Goal: Task Accomplishment & Management: Manage account settings

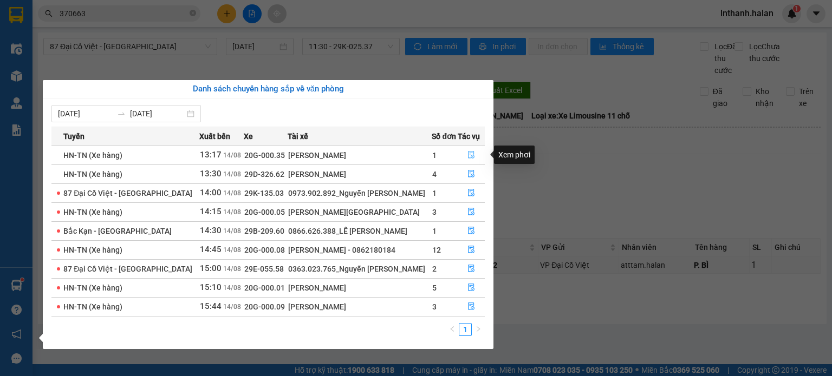
click at [469, 153] on icon "file-done" at bounding box center [471, 155] width 8 height 8
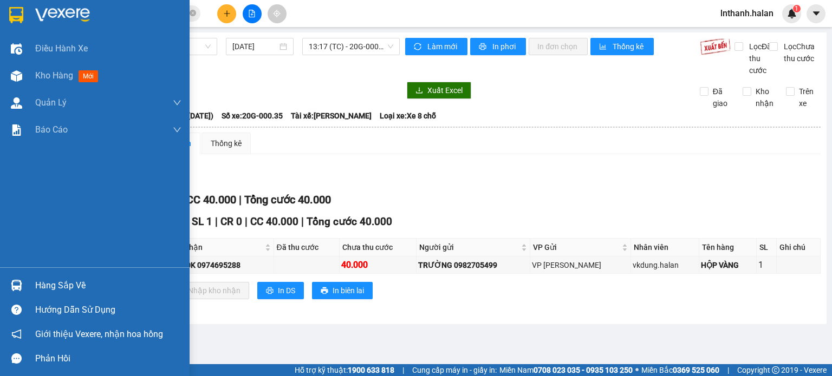
click at [35, 283] on div "Hàng sắp về" at bounding box center [95, 285] width 190 height 24
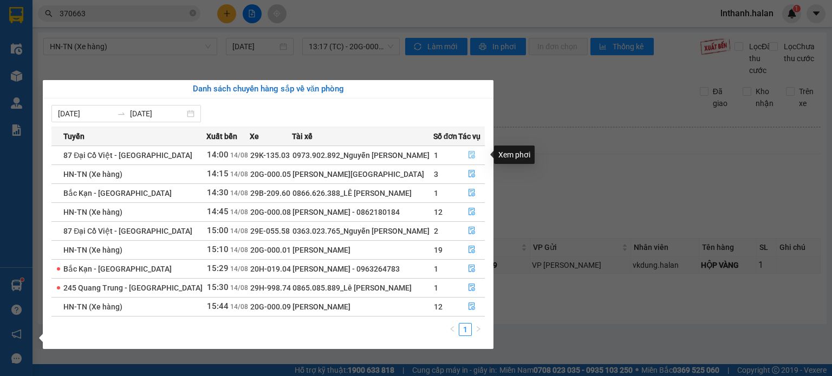
click at [468, 154] on icon "file-done" at bounding box center [472, 155] width 8 height 8
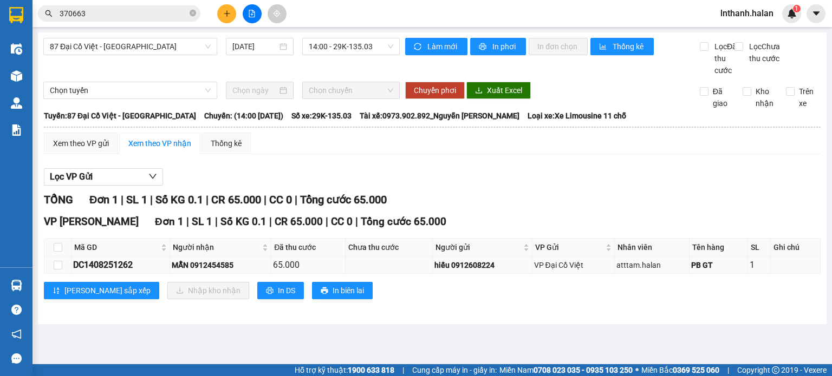
click at [80, 272] on div "DC1408251262" at bounding box center [120, 265] width 95 height 14
copy div "DC1408251262"
click at [58, 252] on input "checkbox" at bounding box center [58, 247] width 9 height 9
checkbox input "true"
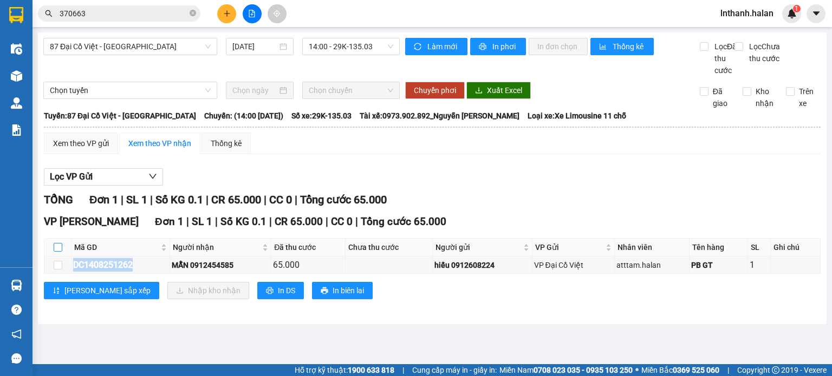
checkbox input "true"
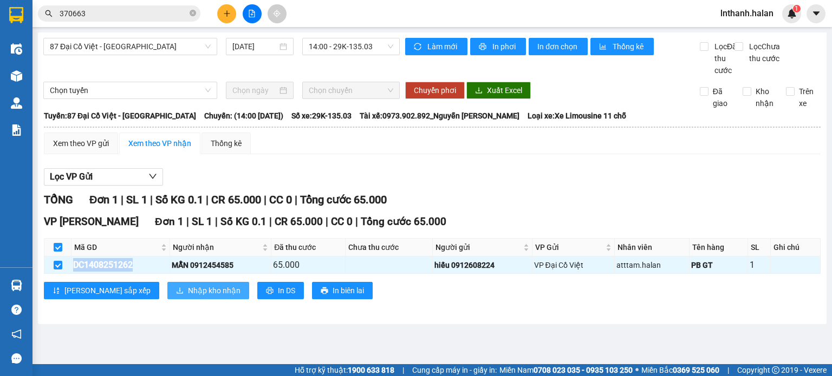
click at [188, 297] on span "Nhập kho nhận" at bounding box center [214, 291] width 53 height 12
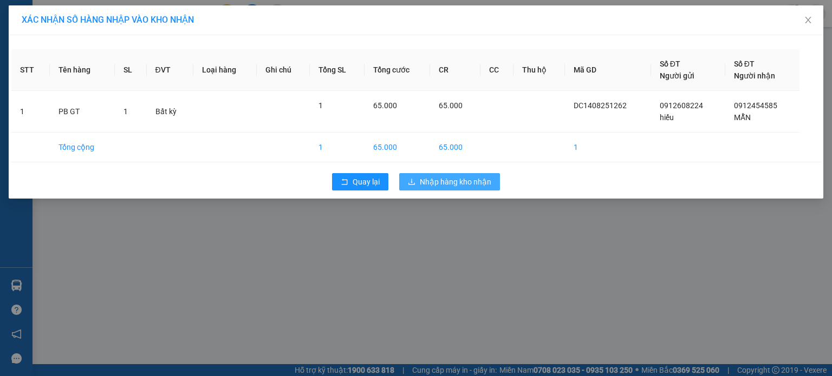
click at [448, 177] on span "Nhập hàng kho nhận" at bounding box center [455, 182] width 71 height 12
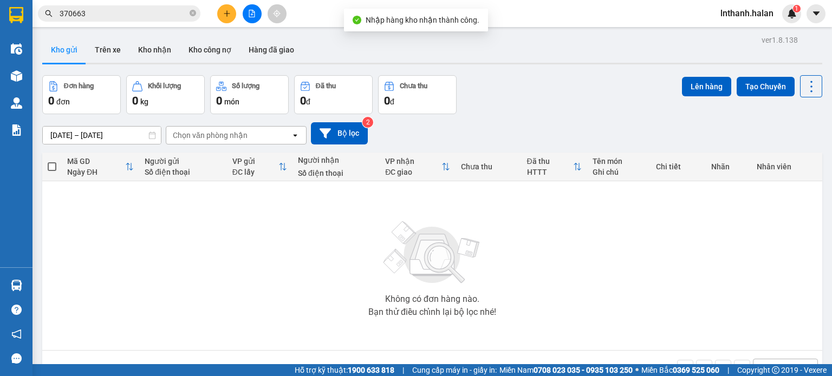
click at [139, 12] on input "370663" at bounding box center [124, 14] width 128 height 12
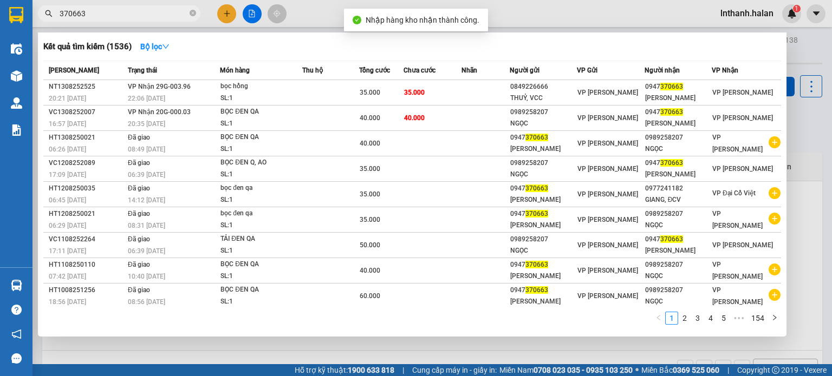
click at [139, 12] on input "370663" at bounding box center [124, 14] width 128 height 12
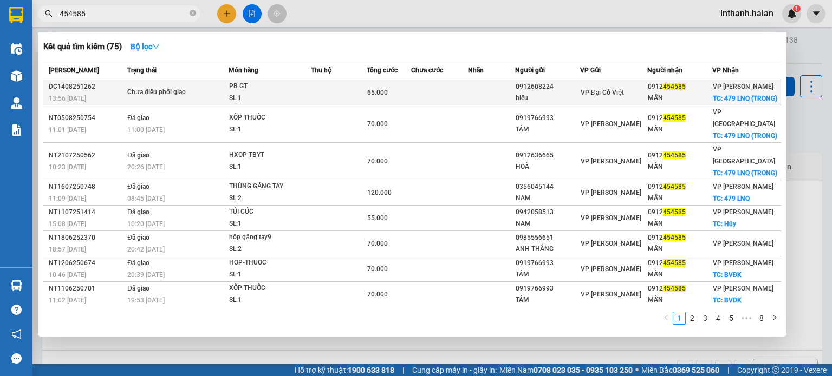
type input "454585"
click at [213, 88] on td "Chưa điều phối giao" at bounding box center [177, 92] width 104 height 25
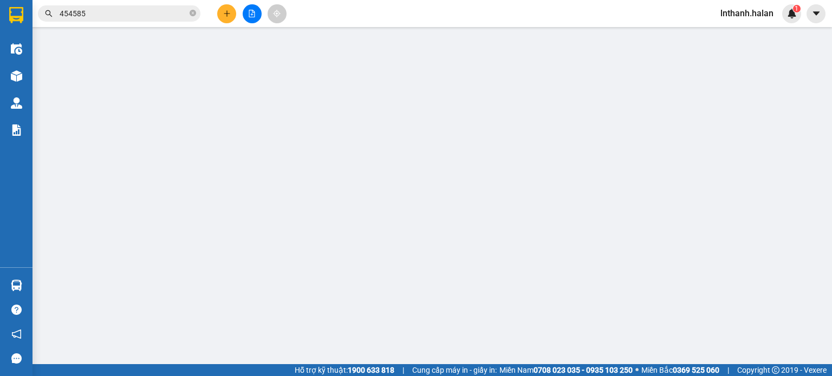
type input "0912608224"
type input "hiếu"
type input "0912454585"
type input "MẪN"
checkbox input "true"
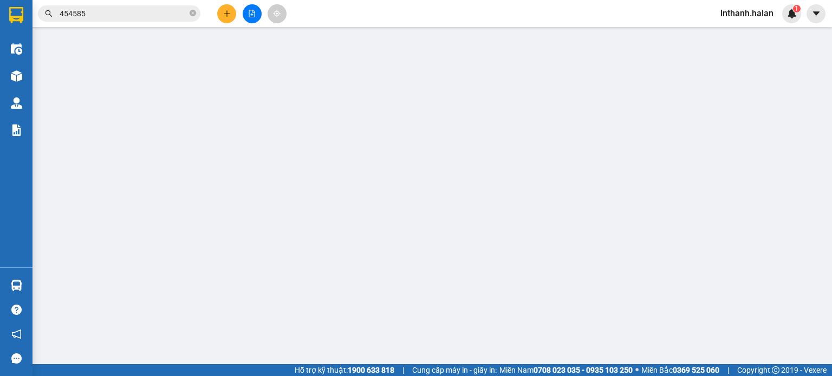
type input "479 LNQ (TRONG)"
type input "30.000"
type input "65.000"
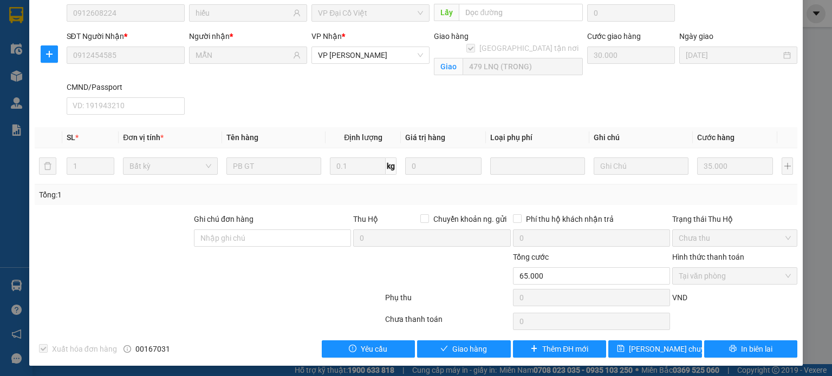
scroll to position [97, 0]
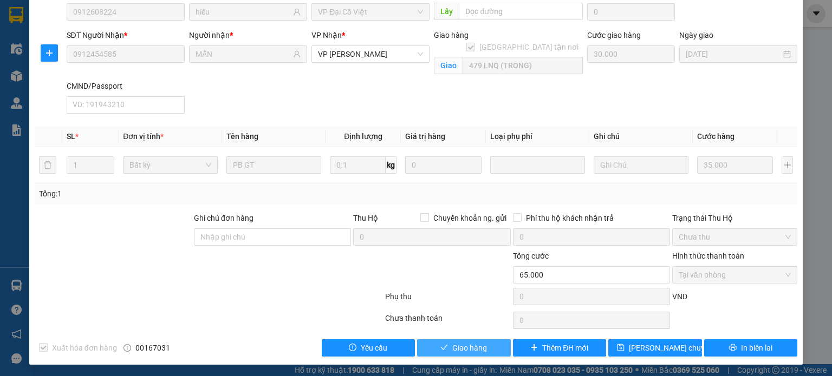
click at [471, 345] on span "Giao hàng" at bounding box center [469, 348] width 35 height 12
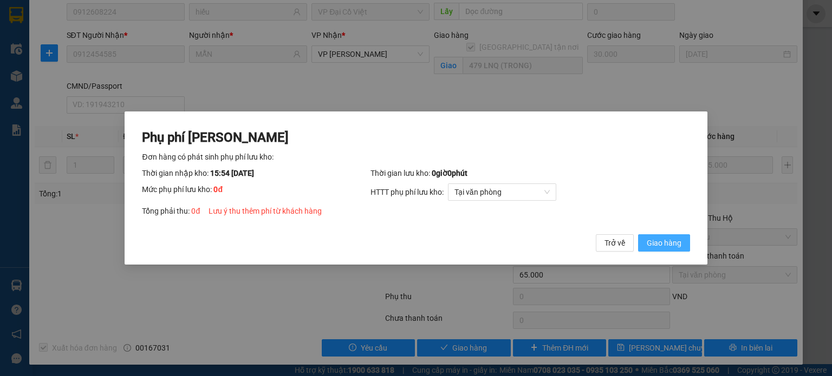
click at [661, 240] on span "Giao hàng" at bounding box center [664, 243] width 35 height 12
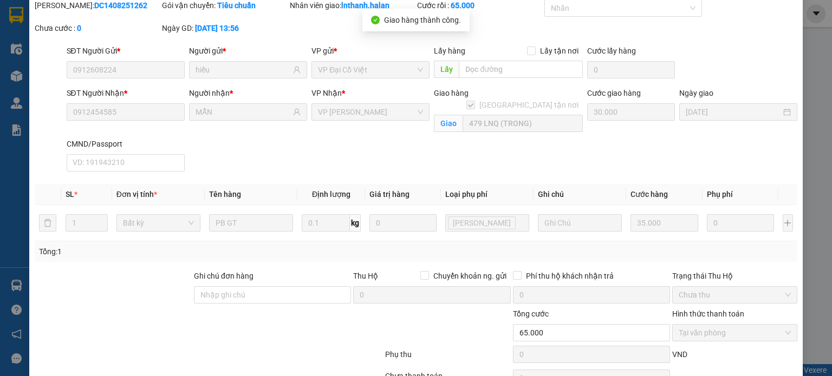
scroll to position [0, 0]
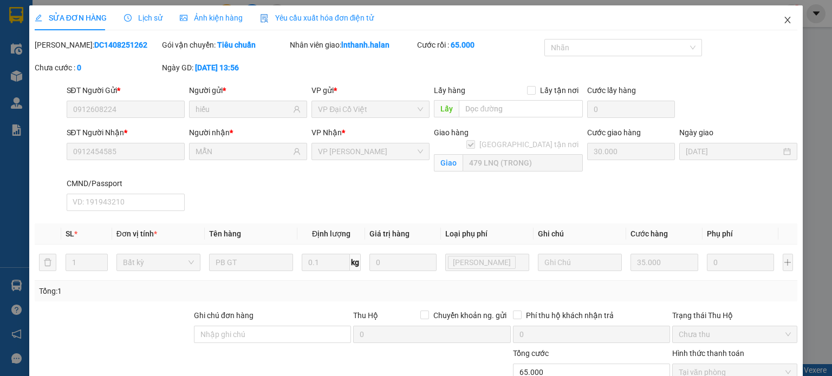
click at [785, 20] on icon "close" at bounding box center [788, 20] width 6 height 6
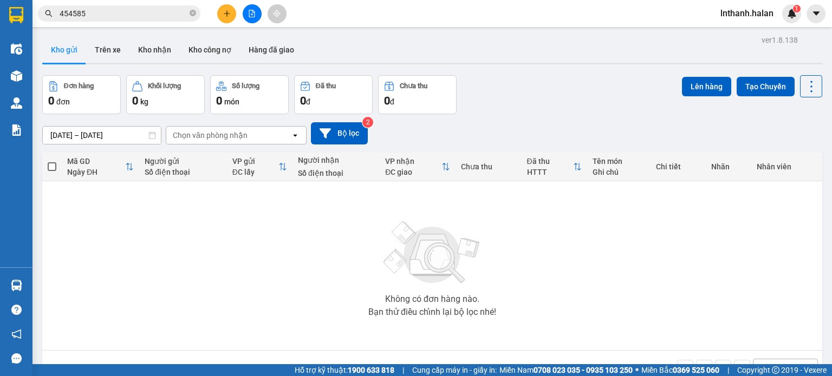
click at [173, 15] on input "454585" at bounding box center [124, 14] width 128 height 12
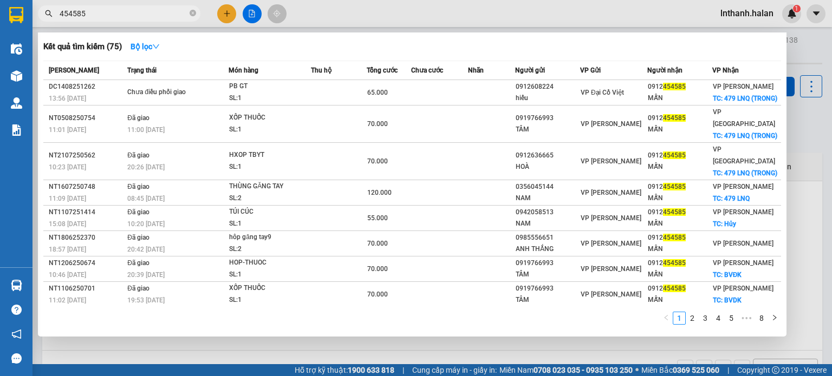
click at [173, 15] on input "454585" at bounding box center [124, 14] width 128 height 12
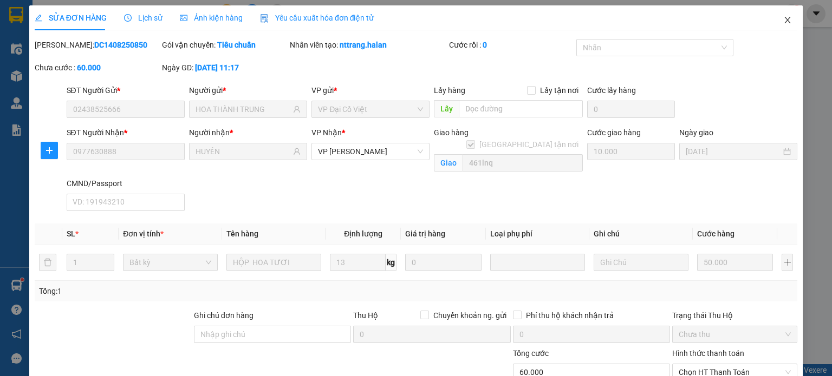
click at [785, 21] on icon "close" at bounding box center [788, 20] width 6 height 6
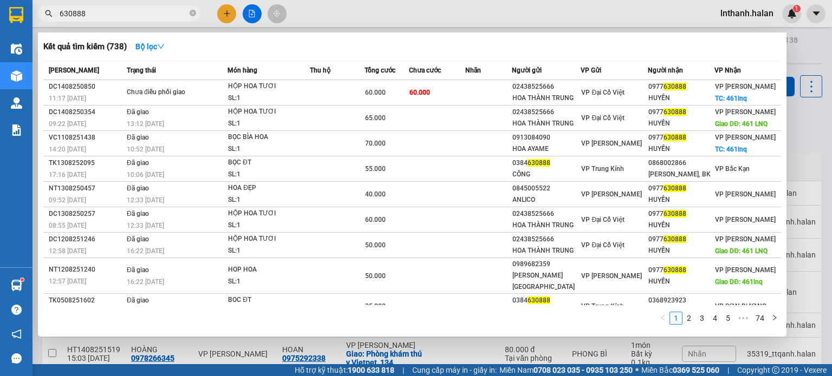
click at [144, 10] on input "630888" at bounding box center [124, 14] width 128 height 12
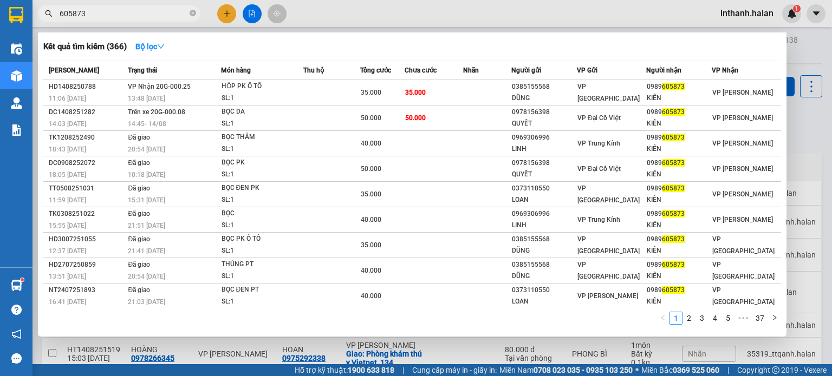
type input "605873"
drag, startPoint x: 144, startPoint y: 10, endPoint x: 465, endPoint y: 54, distance: 323.5
click at [465, 54] on div "Kết quả tìm kiếm ( 366 ) Bộ lọc" at bounding box center [411, 46] width 737 height 17
click at [146, 12] on input "605873" at bounding box center [124, 14] width 128 height 12
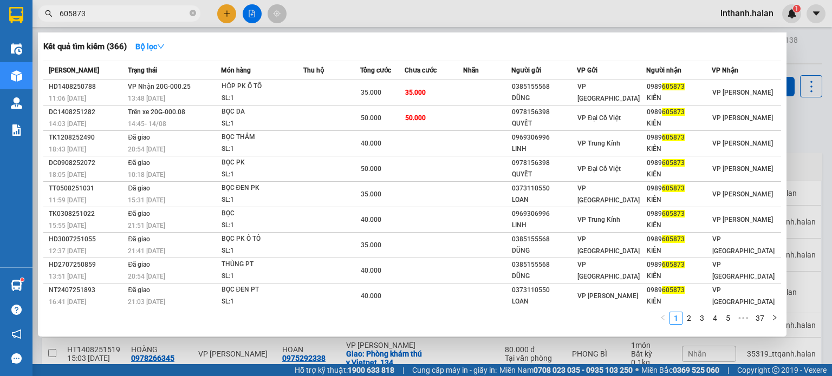
paste input "DC1408251262"
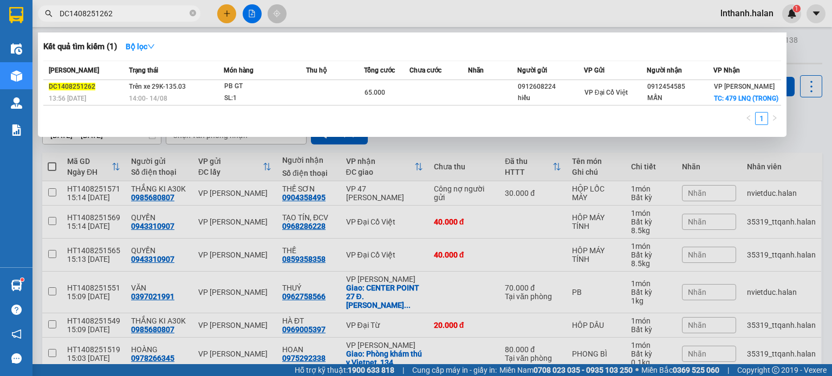
type input "DC1408251262"
click at [238, 106] on table "[PERSON_NAME] thái Món hàng Thu hộ Tổng cước Chưa cước Nhãn Người gửi VP Gửi Ng…" at bounding box center [411, 83] width 737 height 45
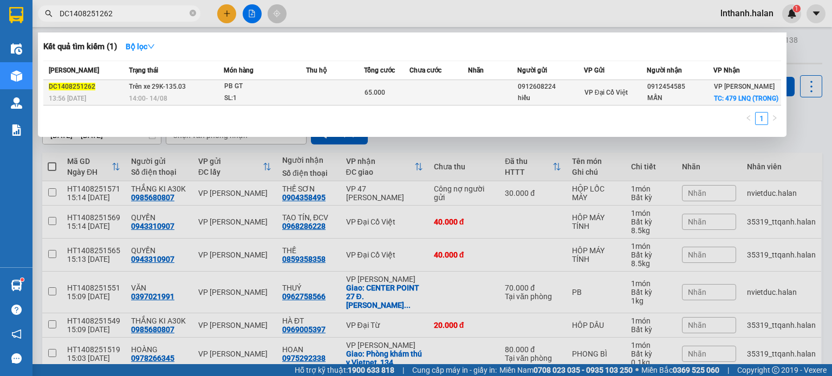
click at [247, 103] on div "SL: 1" at bounding box center [264, 99] width 81 height 12
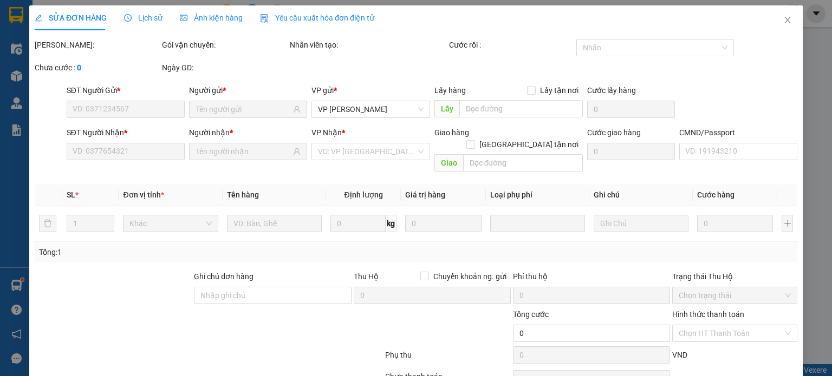
type input "0912608224"
type input "hiếu"
type input "0912454585"
type input "MẪN"
checkbox input "true"
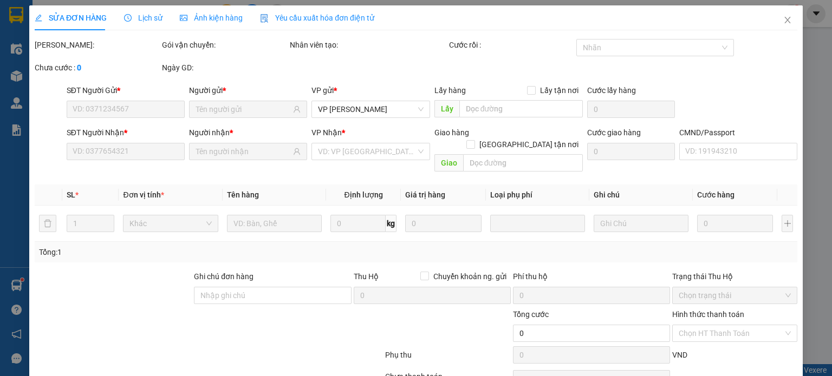
type input "479 LNQ (TRONG)"
type input "30.000"
type input "65.000"
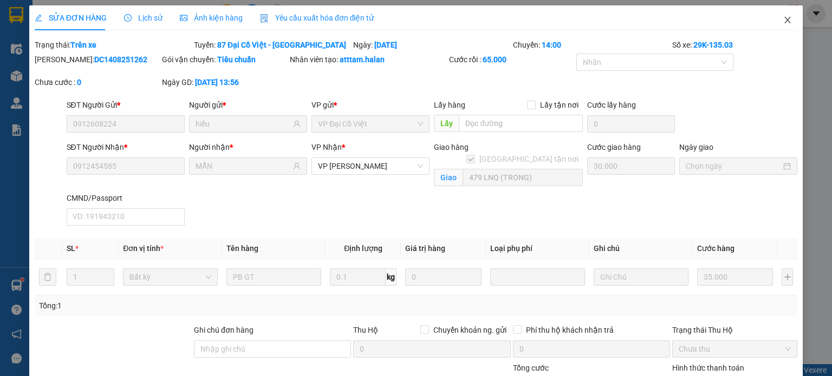
click at [783, 23] on icon "close" at bounding box center [787, 20] width 9 height 9
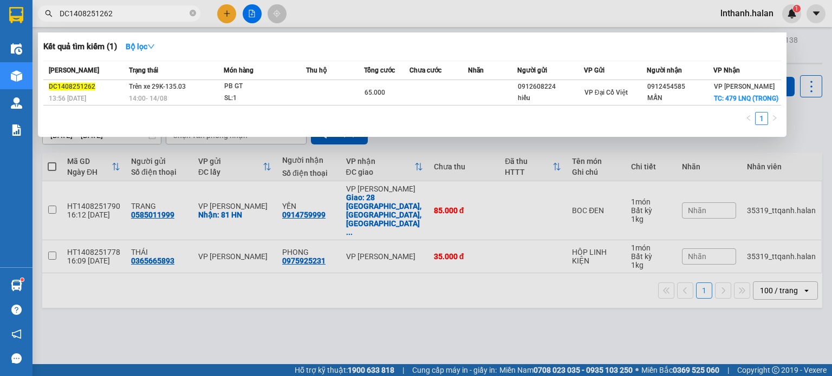
click at [162, 20] on span "DC1408251262" at bounding box center [119, 13] width 162 height 16
click at [162, 17] on input "DC1408251262" at bounding box center [124, 14] width 128 height 12
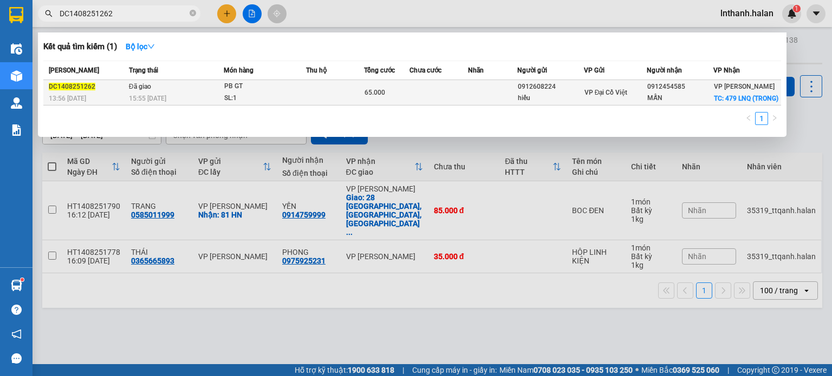
click at [120, 105] on div "13:56 [DATE]" at bounding box center [87, 99] width 77 height 12
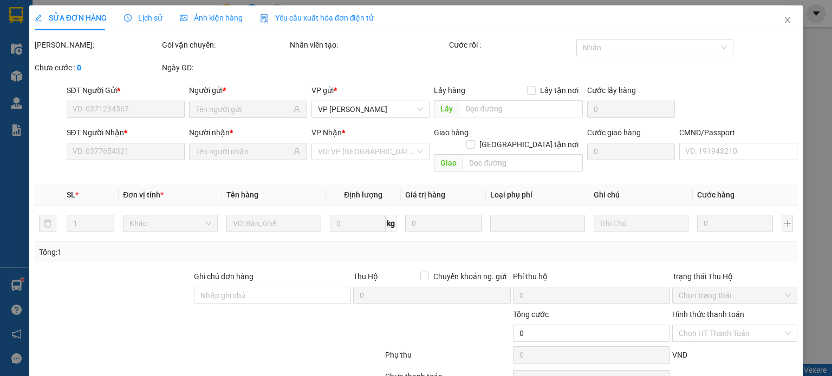
click at [151, 20] on span "Lịch sử" at bounding box center [143, 18] width 38 height 9
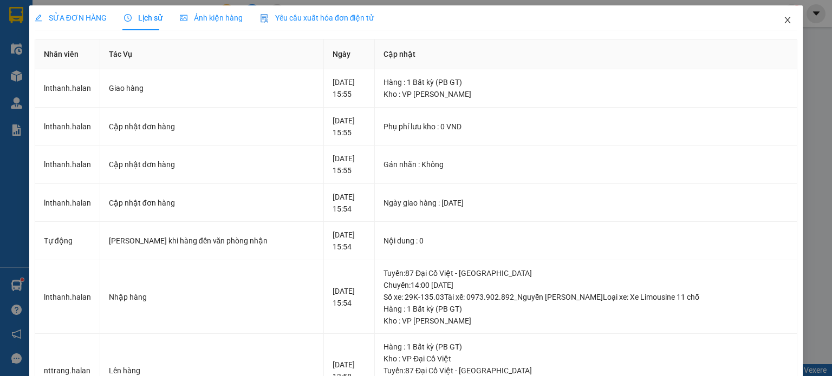
click at [783, 23] on icon "close" at bounding box center [787, 20] width 9 height 9
